Goal: Register for event/course

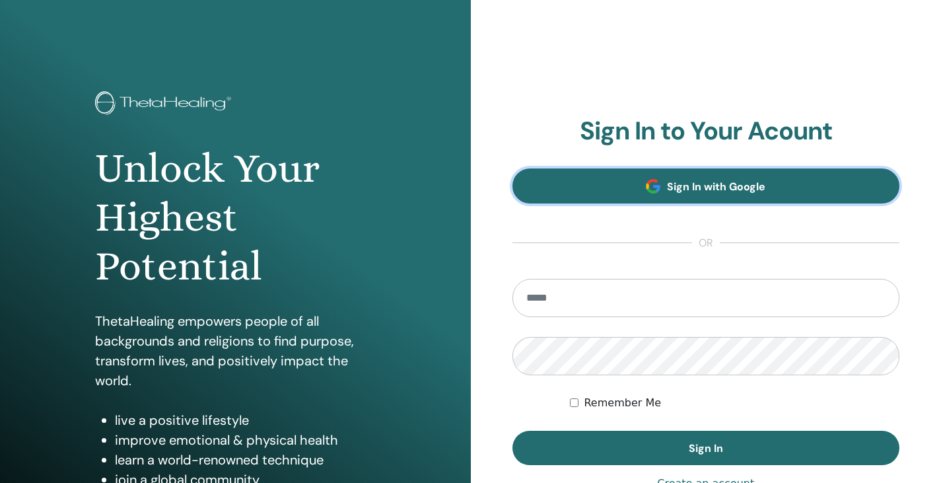
click at [639, 199] on link "Sign In with Google" at bounding box center [707, 185] width 388 height 35
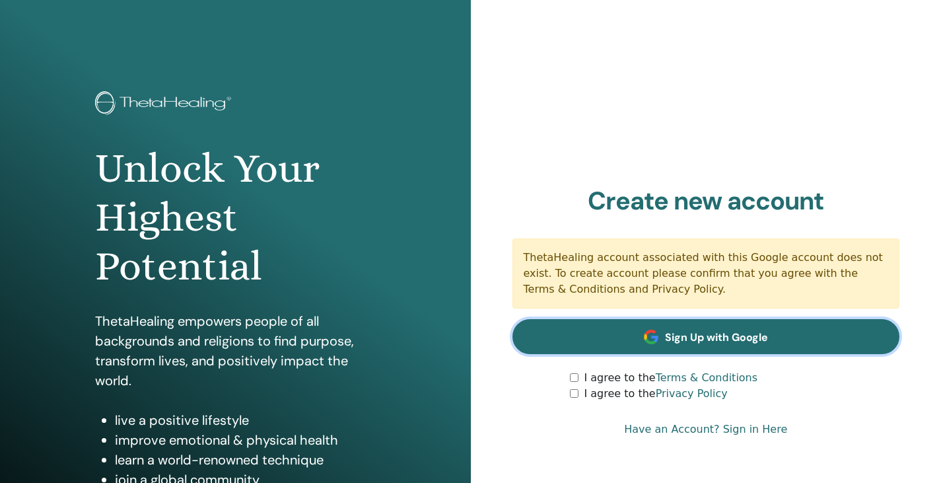
click at [683, 335] on span "Sign Up with Google" at bounding box center [716, 337] width 103 height 14
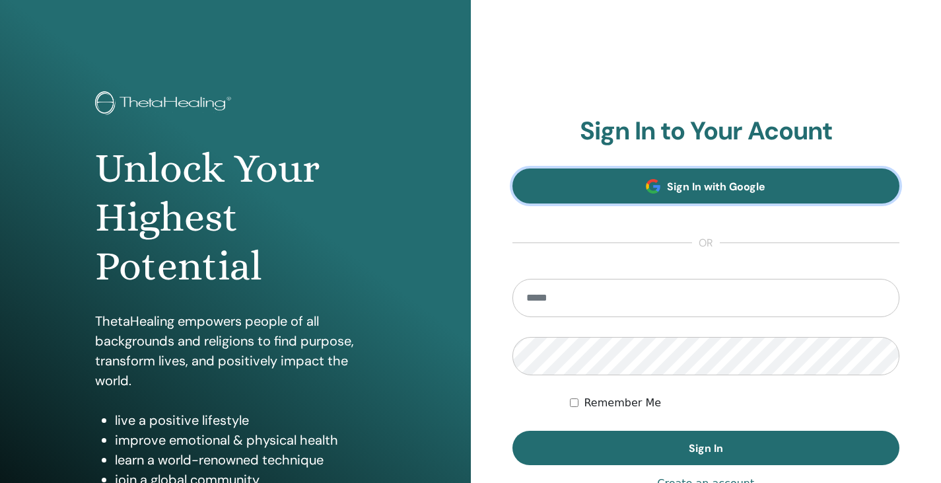
click at [758, 201] on link "Sign In with Google" at bounding box center [707, 185] width 388 height 35
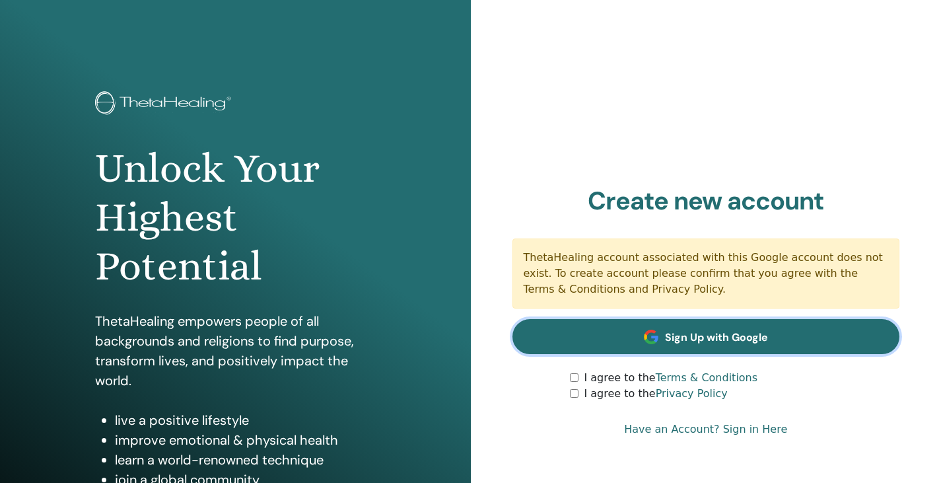
click at [678, 341] on span "Sign Up with Google" at bounding box center [716, 337] width 103 height 14
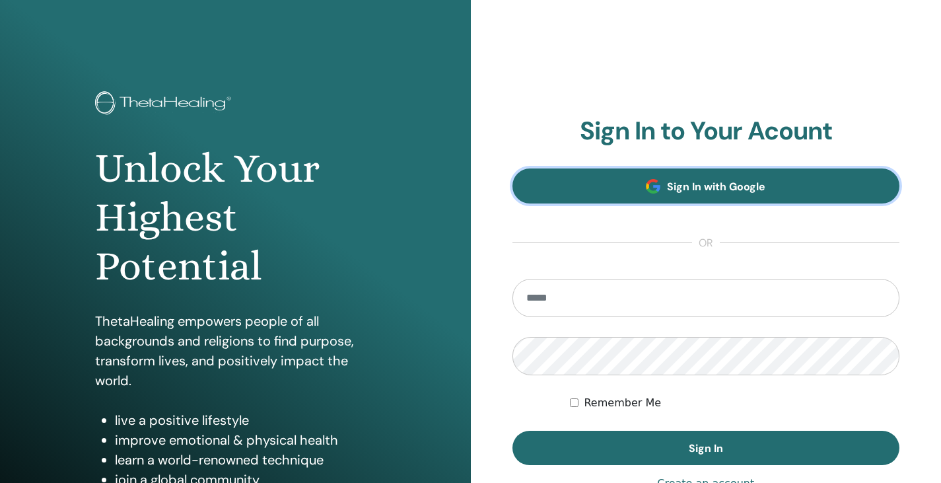
click at [781, 194] on link "Sign In with Google" at bounding box center [707, 185] width 388 height 35
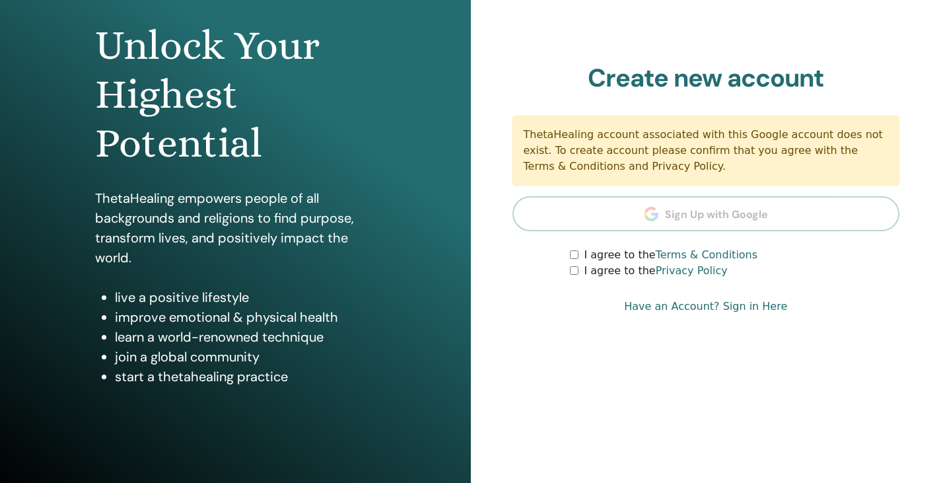
scroll to position [151, 0]
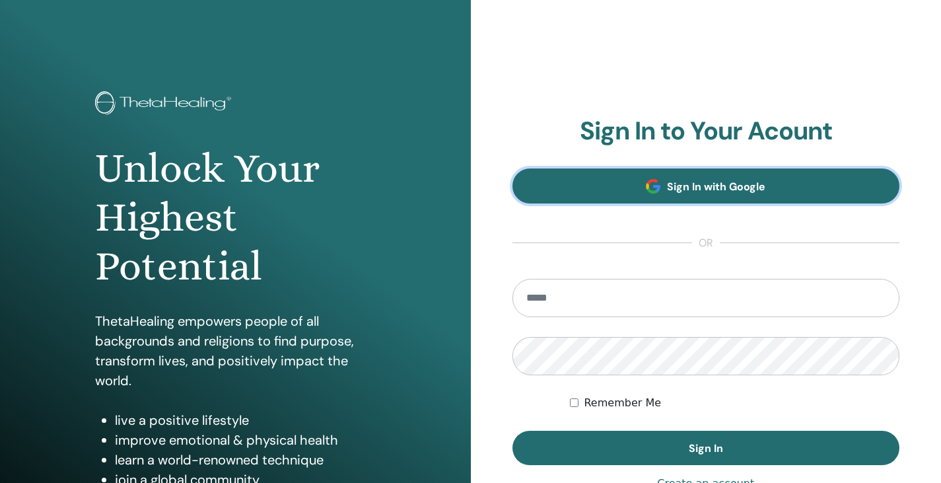
click at [683, 180] on span "Sign In with Google" at bounding box center [716, 187] width 98 height 14
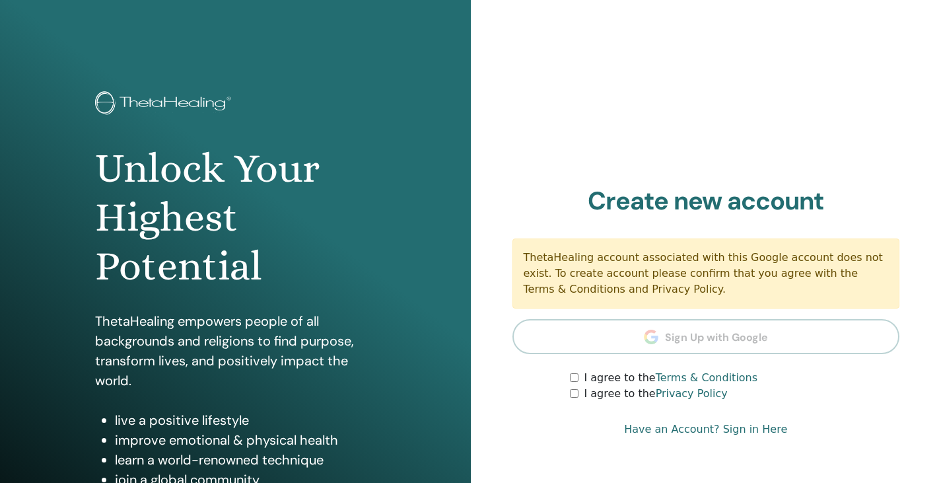
click at [573, 392] on div "I agree to the Terms & Conditions I agree to the Privacy Policy" at bounding box center [735, 386] width 330 height 32
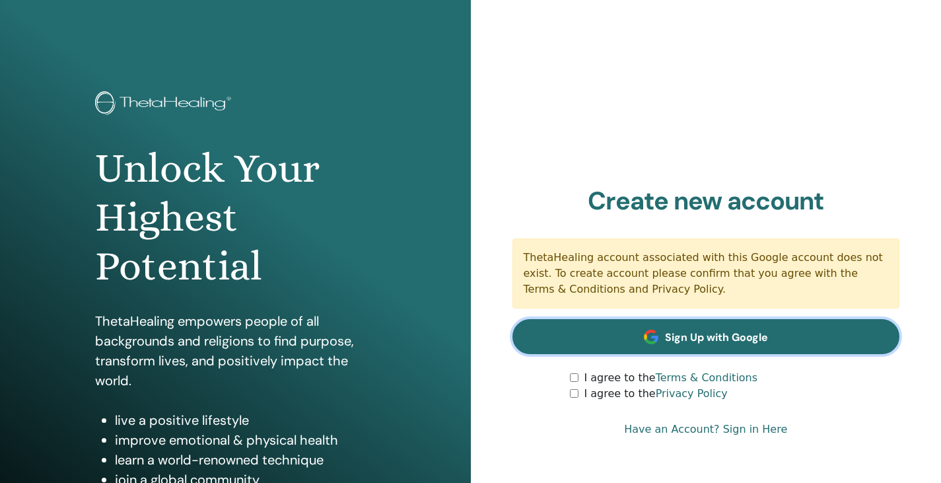
click at [643, 340] on link "Sign Up with Google" at bounding box center [707, 336] width 388 height 35
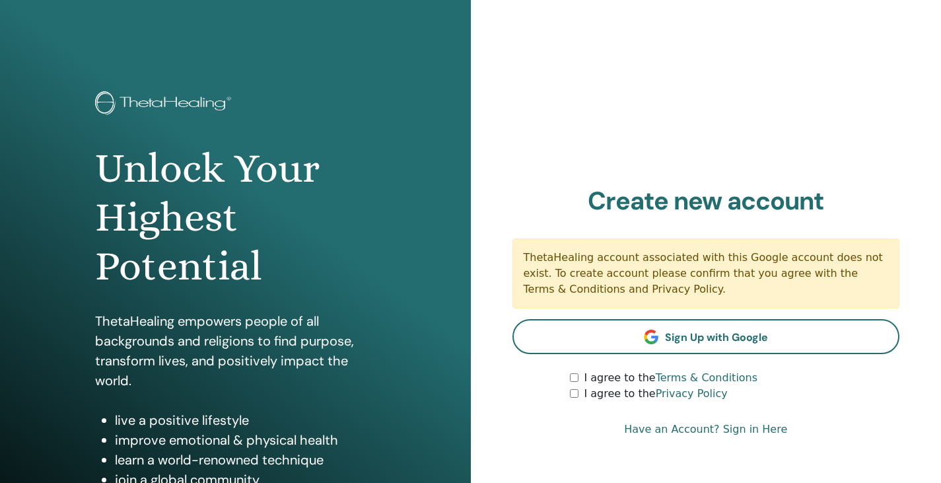
click at [754, 429] on link "Have an Account? Sign in Here" at bounding box center [705, 429] width 163 height 16
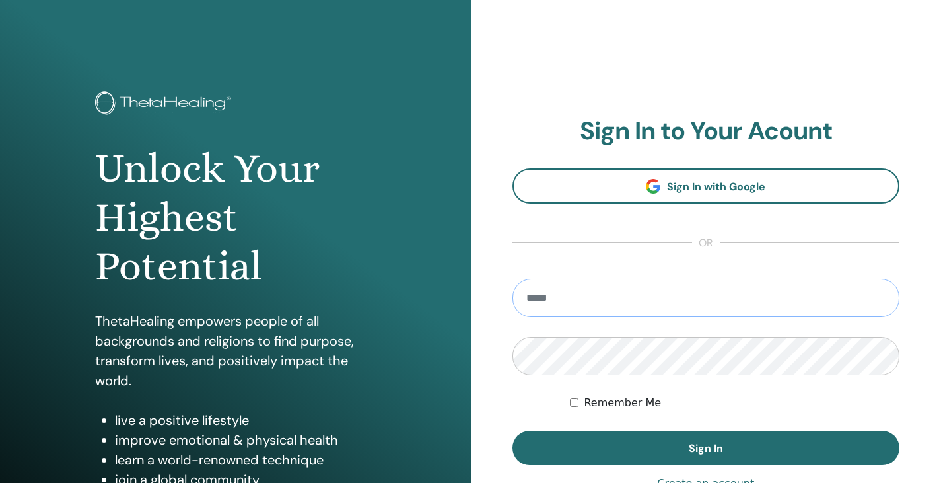
click at [674, 302] on input "email" at bounding box center [707, 298] width 388 height 38
type input "**********"
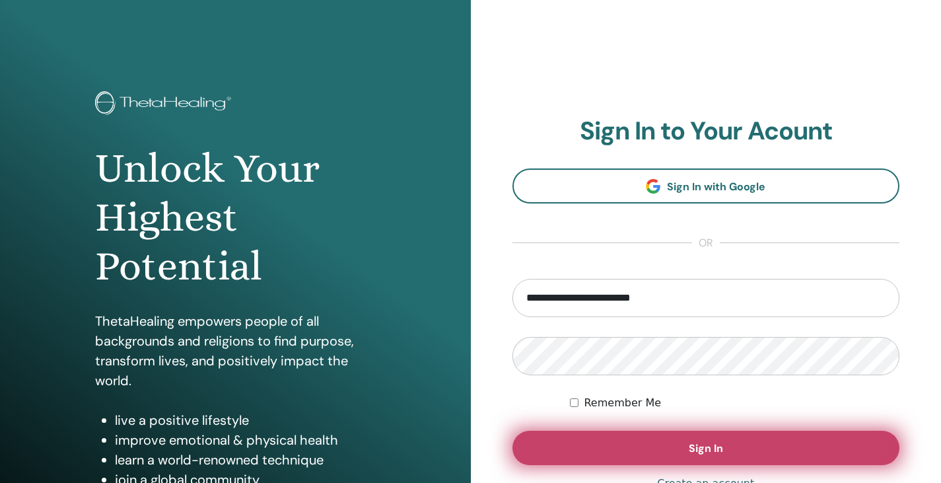
click at [645, 441] on button "Sign In" at bounding box center [707, 448] width 388 height 34
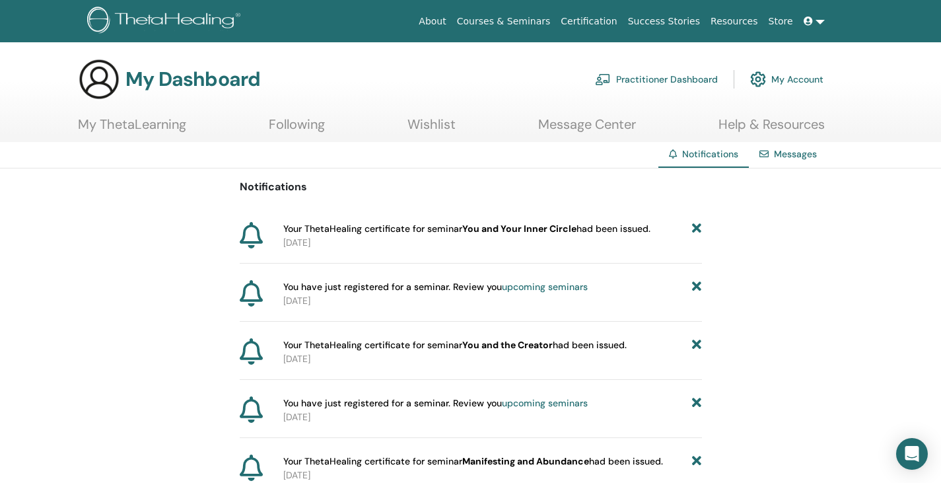
click at [146, 124] on link "My ThetaLearning" at bounding box center [132, 129] width 108 height 26
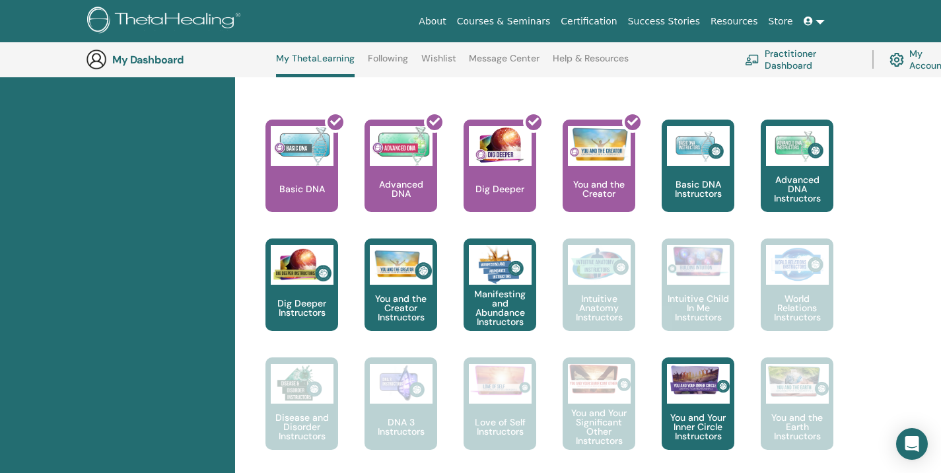
scroll to position [537, 0]
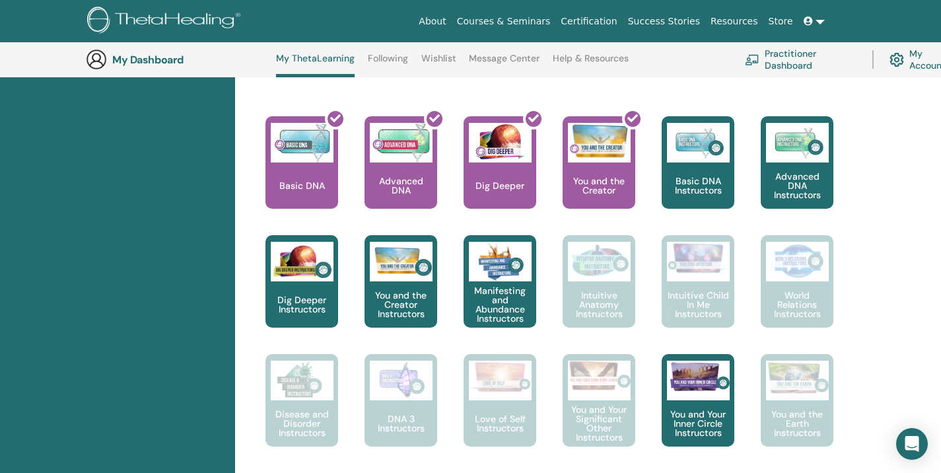
click at [129, 351] on div "Certifications Upcoming Seminars Completed Seminars My Documents" at bounding box center [117, 451] width 235 height 1616
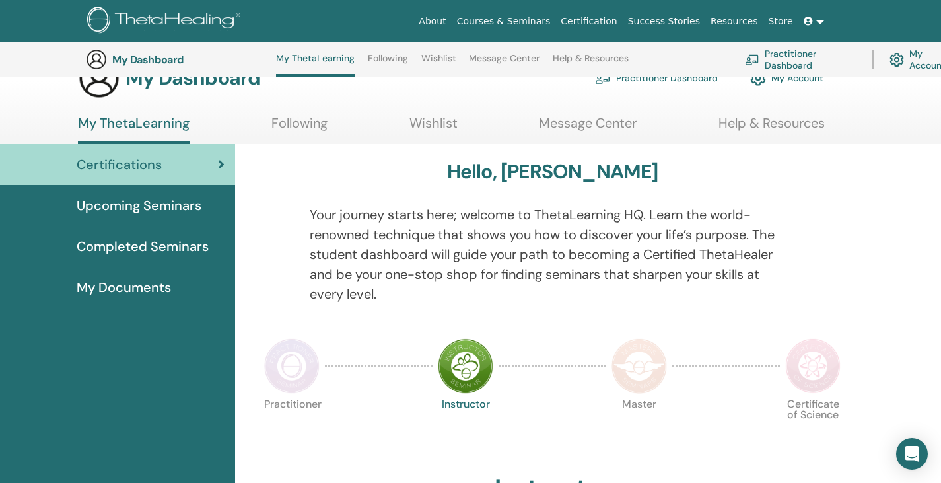
scroll to position [0, 0]
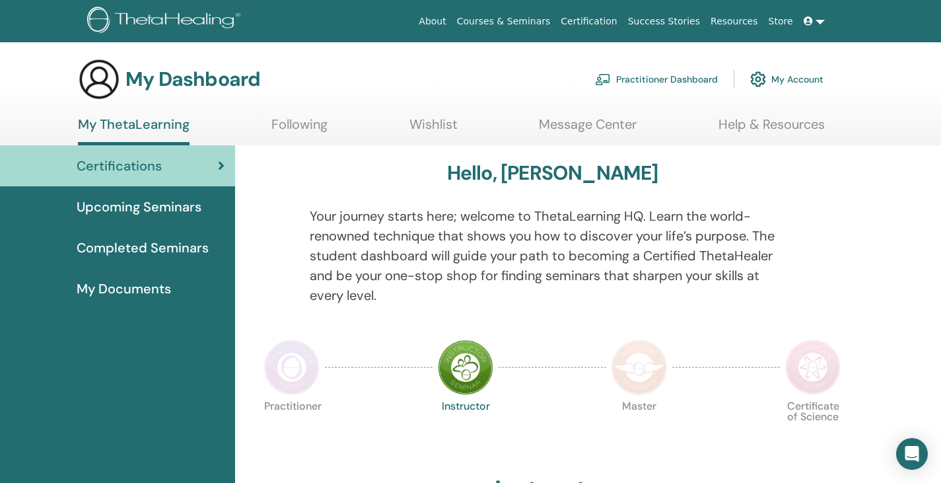
click at [180, 202] on span "Upcoming Seminars" at bounding box center [139, 207] width 125 height 20
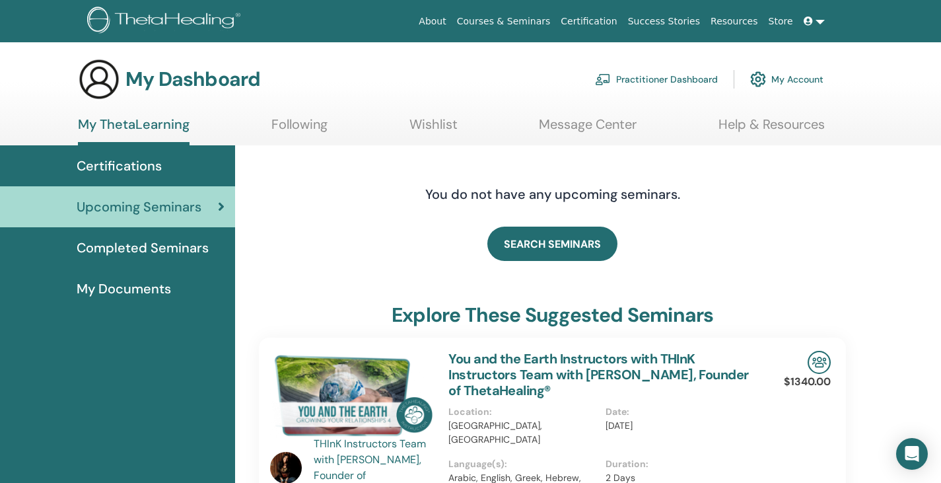
click at [176, 267] on link "Completed Seminars" at bounding box center [117, 247] width 235 height 41
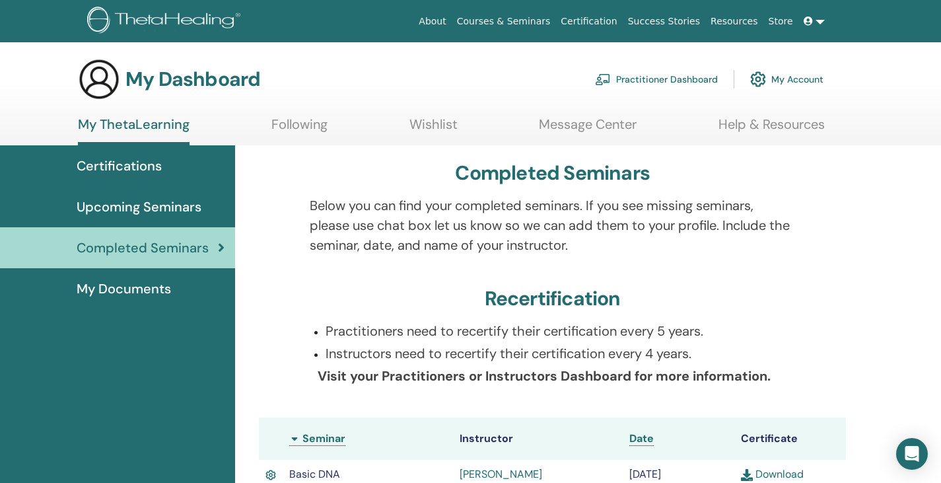
click at [203, 209] on div "Upcoming Seminars" at bounding box center [118, 207] width 214 height 20
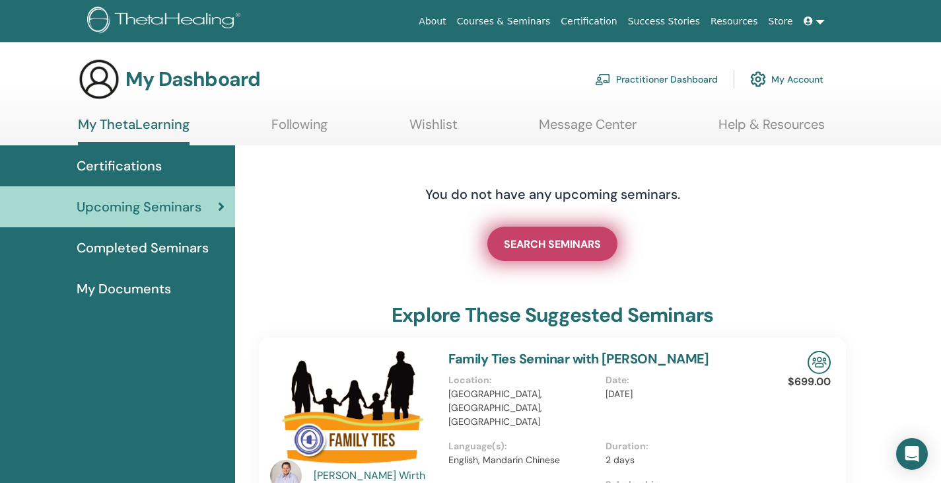
click at [564, 239] on span "SEARCH SEMINARS" at bounding box center [552, 244] width 97 height 14
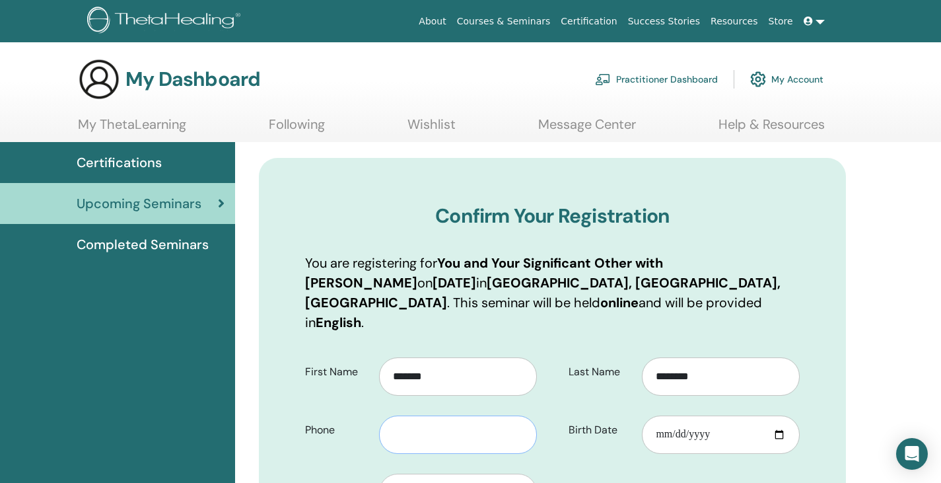
click at [459, 415] on input "text" at bounding box center [458, 434] width 158 height 38
type input "**********"
click at [656, 417] on input "Birth Date" at bounding box center [721, 434] width 158 height 38
type input "**********"
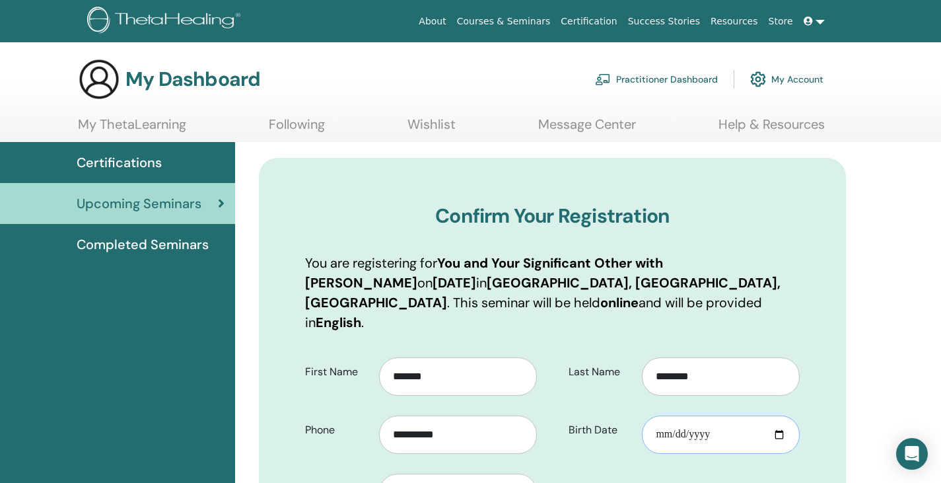
type input "**********"
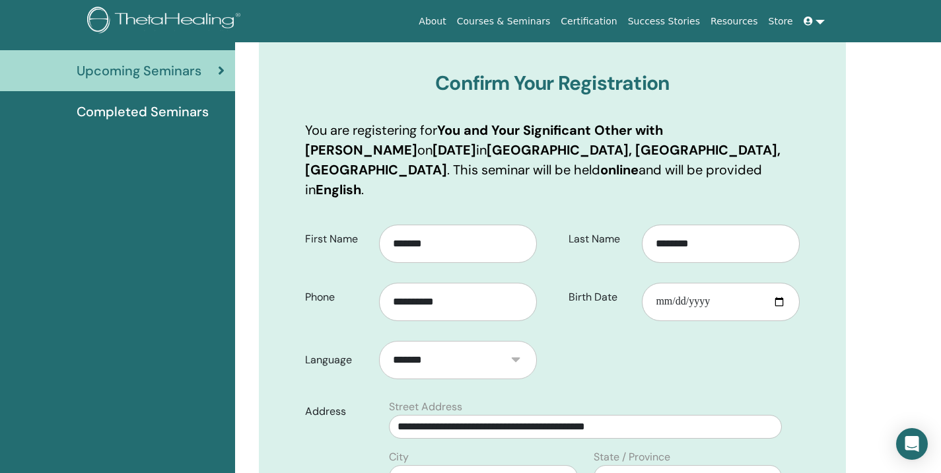
scroll to position [137, 0]
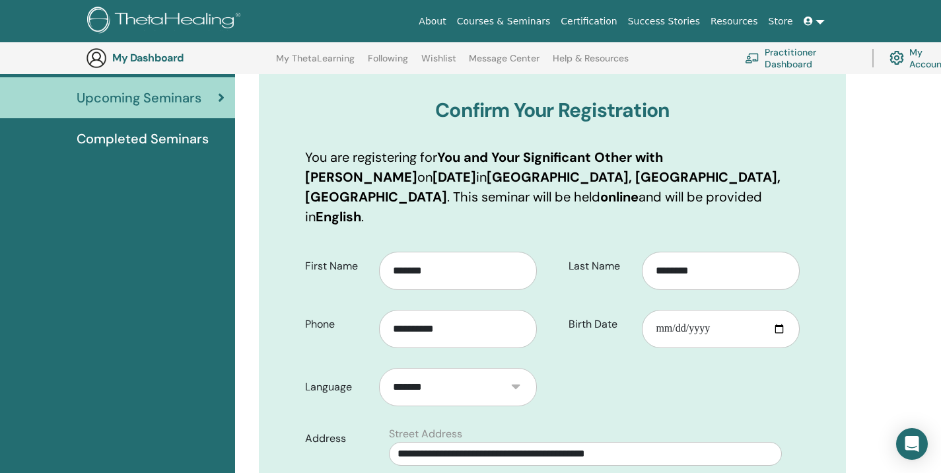
click at [941, 336] on html "About Courses & Seminars Certification Success Stories Resources Store RB [PERS…" at bounding box center [470, 99] width 941 height 473
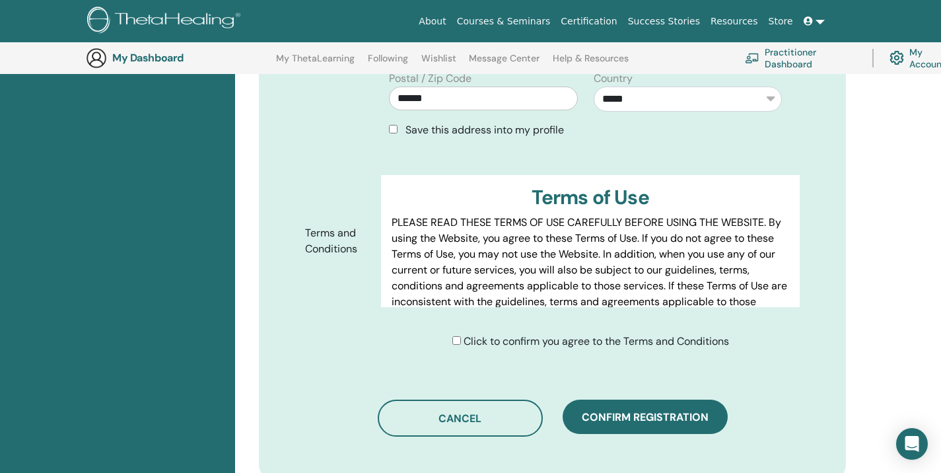
scroll to position [613, 0]
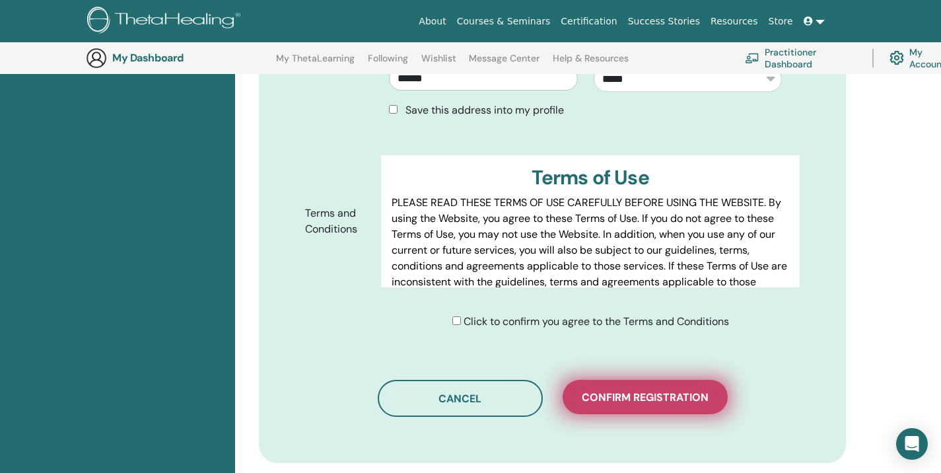
click at [632, 390] on span "Confirm registration" at bounding box center [645, 397] width 127 height 14
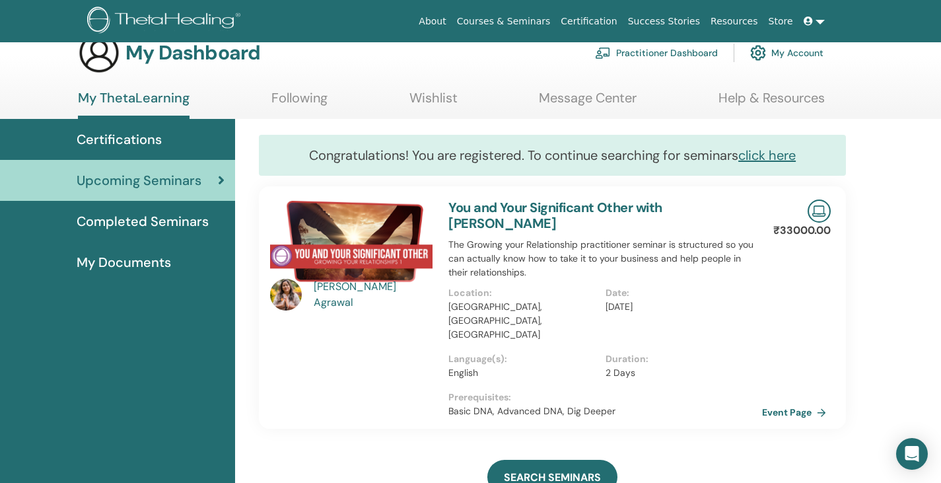
scroll to position [53, 0]
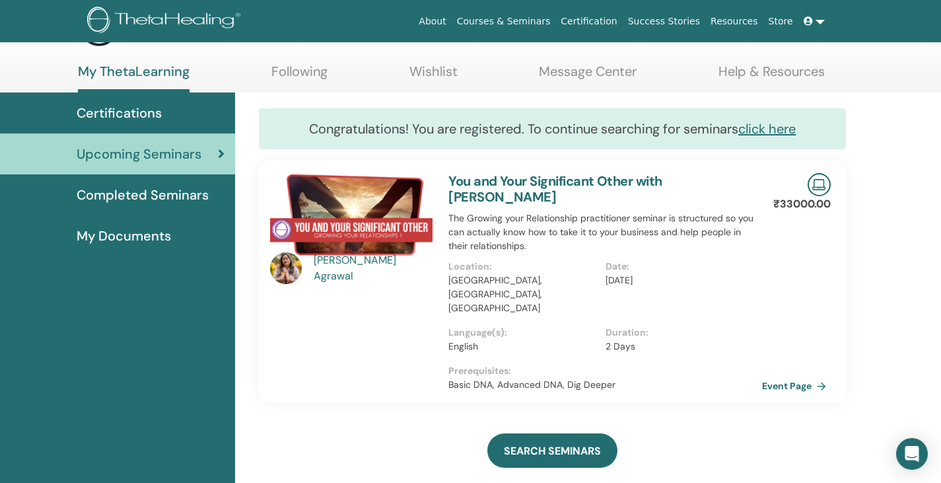
click at [569, 326] on p "Language(s) :" at bounding box center [522, 333] width 149 height 14
click at [622, 249] on p "The Growing your Relationship practitioner seminar is structured so you can act…" at bounding box center [605, 232] width 314 height 42
click at [798, 376] on link "Event Page" at bounding box center [798, 386] width 69 height 20
